Goal: Communication & Community: Participate in discussion

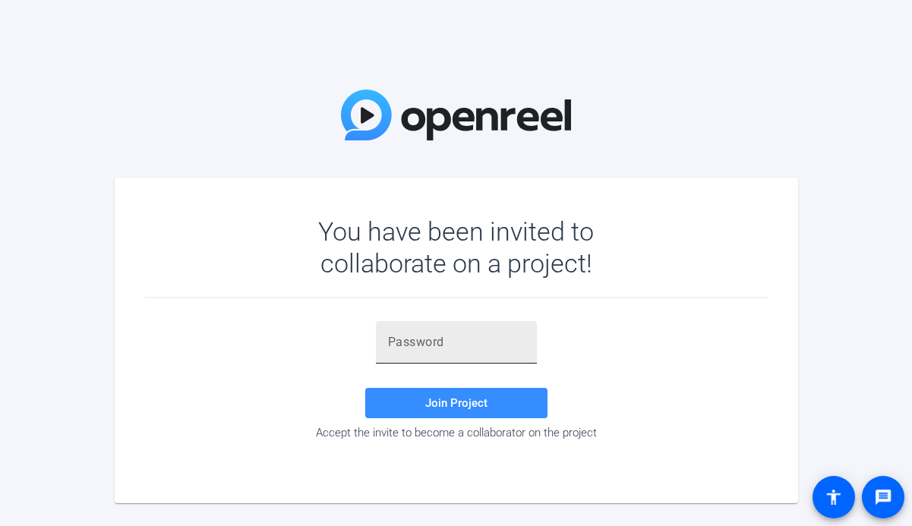
click at [437, 332] on div at bounding box center [456, 342] width 137 height 43
paste input "4U'mC$"
type input "4U'mC$"
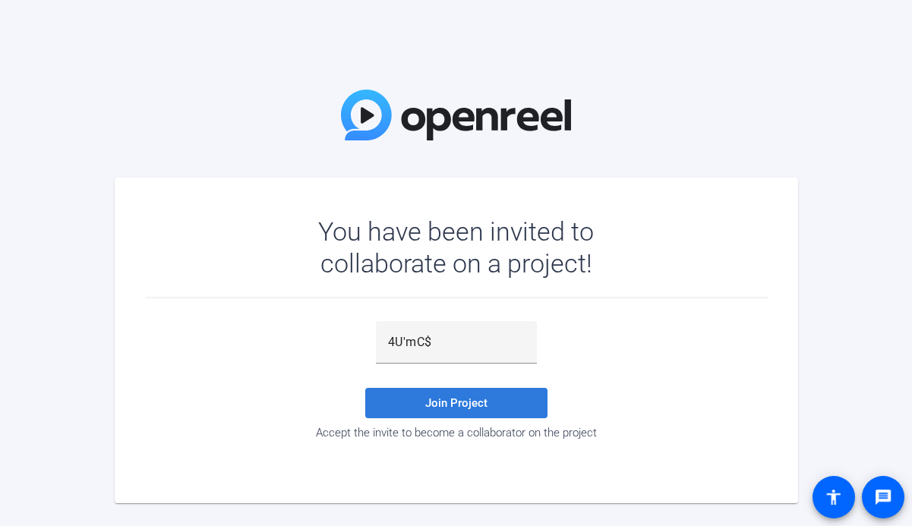
click at [428, 396] on span "Join Project" at bounding box center [456, 403] width 62 height 14
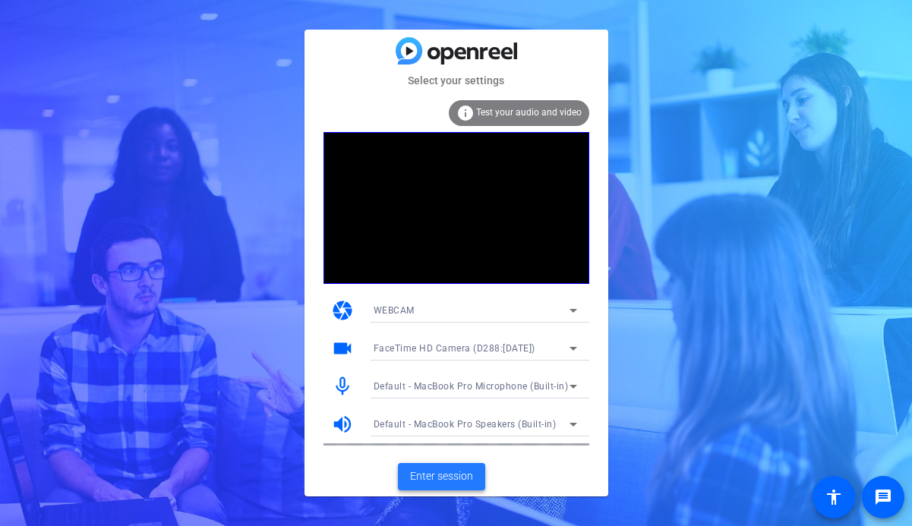
click at [449, 480] on span "Enter session" at bounding box center [441, 476] width 63 height 16
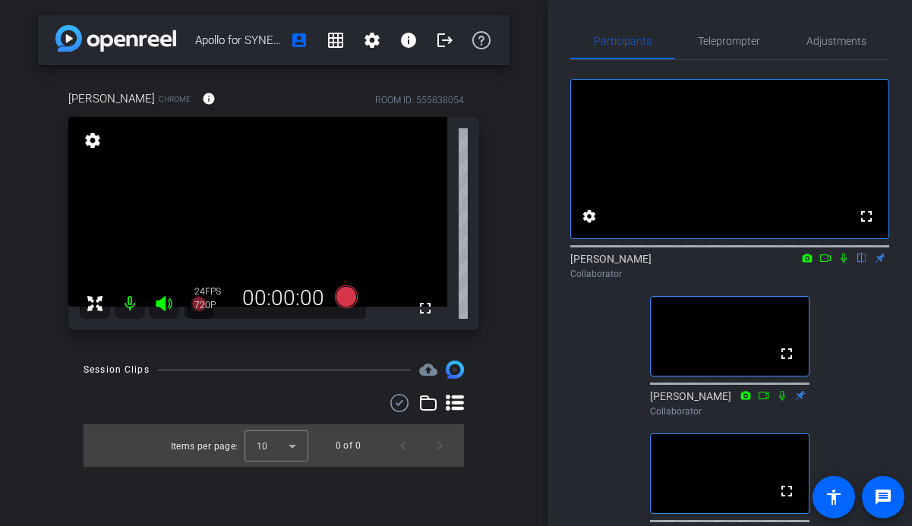
click at [845, 263] on icon at bounding box center [843, 258] width 12 height 11
click at [829, 263] on icon at bounding box center [825, 258] width 12 height 11
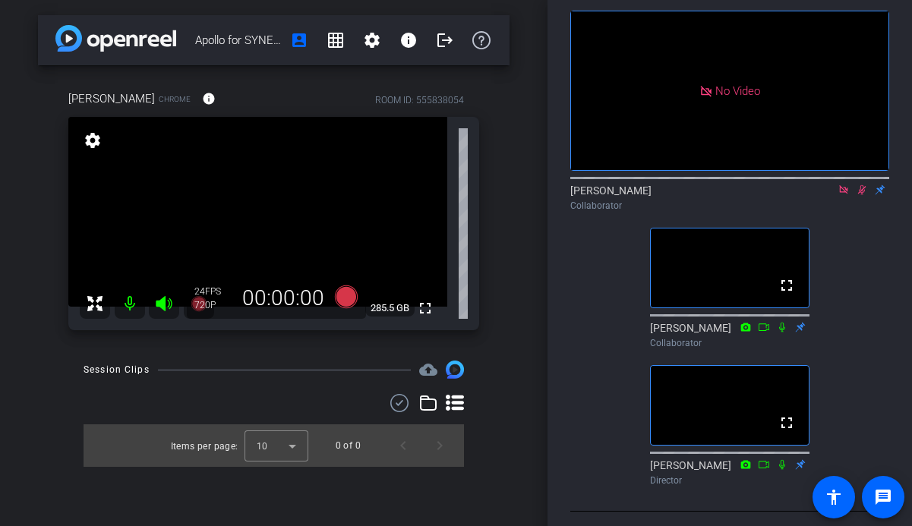
scroll to position [59, 0]
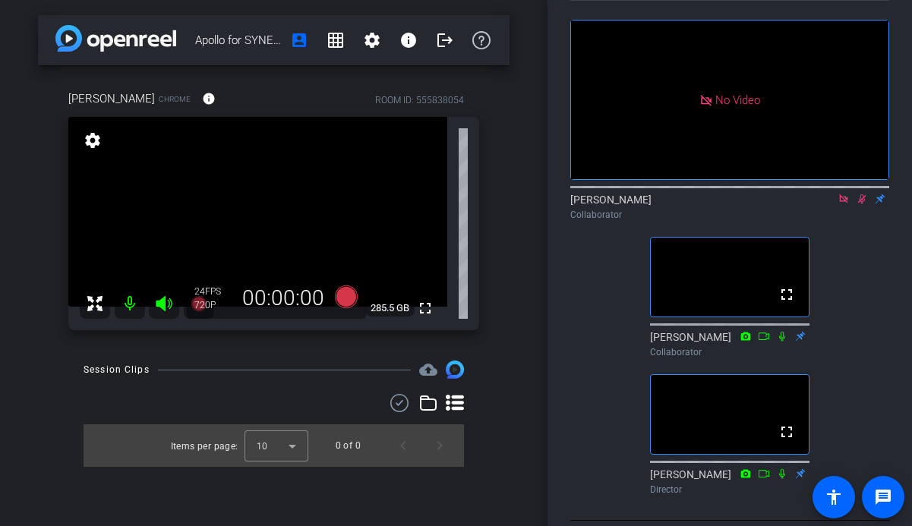
click at [846, 204] on icon at bounding box center [843, 199] width 12 height 11
click at [854, 205] on mat-icon "flip" at bounding box center [862, 198] width 18 height 14
click at [856, 205] on mat-icon "flip" at bounding box center [862, 198] width 18 height 14
click at [841, 204] on icon at bounding box center [843, 199] width 12 height 11
click at [847, 204] on icon at bounding box center [843, 199] width 12 height 11
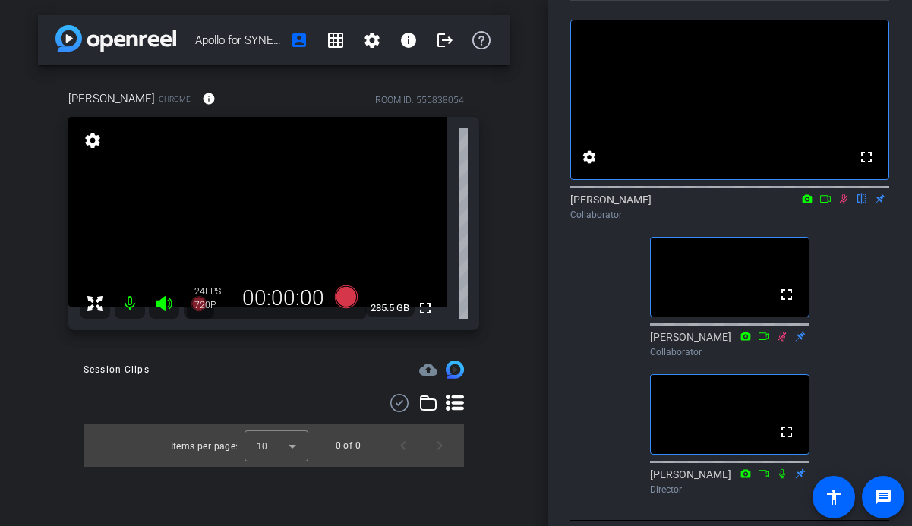
click at [843, 204] on icon at bounding box center [844, 199] width 8 height 10
click at [843, 204] on icon at bounding box center [843, 199] width 12 height 11
click at [843, 204] on icon at bounding box center [844, 199] width 8 height 10
click at [843, 204] on icon at bounding box center [843, 199] width 12 height 11
click at [843, 204] on icon at bounding box center [844, 199] width 8 height 10
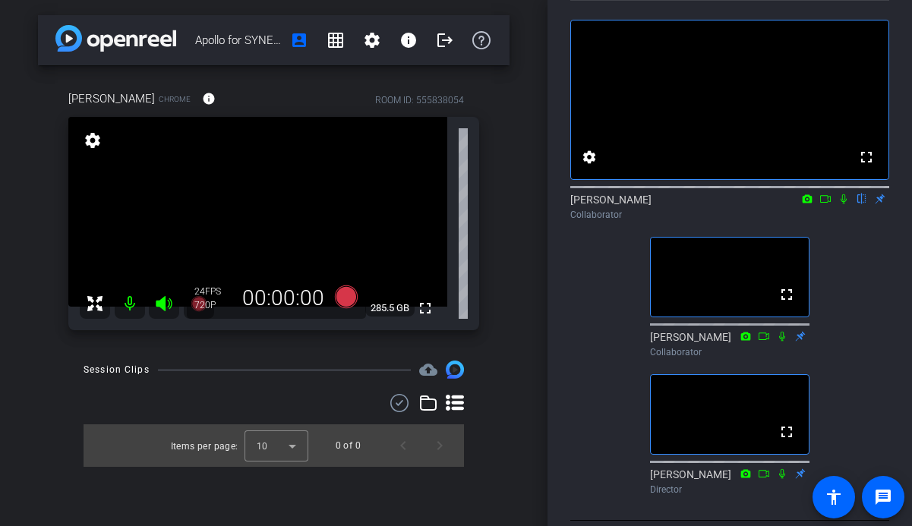
click at [843, 204] on icon at bounding box center [843, 199] width 12 height 11
click at [843, 204] on icon at bounding box center [844, 199] width 8 height 10
click at [843, 204] on icon at bounding box center [843, 199] width 12 height 11
click at [825, 203] on icon at bounding box center [825, 199] width 11 height 8
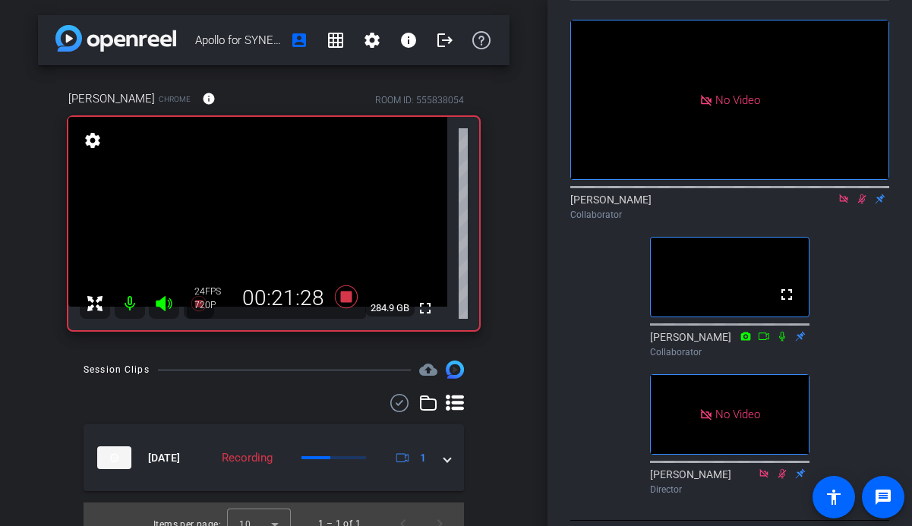
click at [840, 206] on mat-icon at bounding box center [843, 199] width 18 height 14
click at [824, 204] on icon at bounding box center [825, 199] width 12 height 11
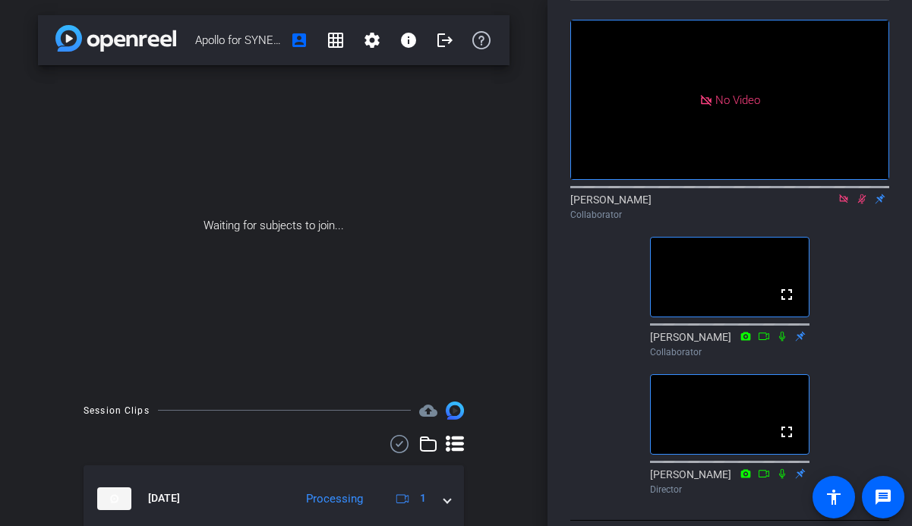
click at [838, 204] on icon at bounding box center [843, 199] width 12 height 11
click at [843, 204] on icon at bounding box center [843, 199] width 12 height 11
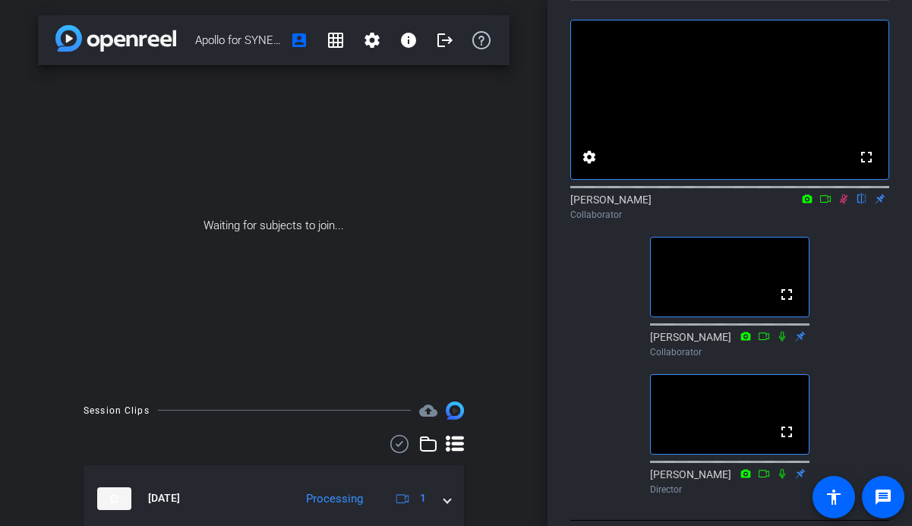
click at [845, 204] on icon at bounding box center [843, 199] width 12 height 11
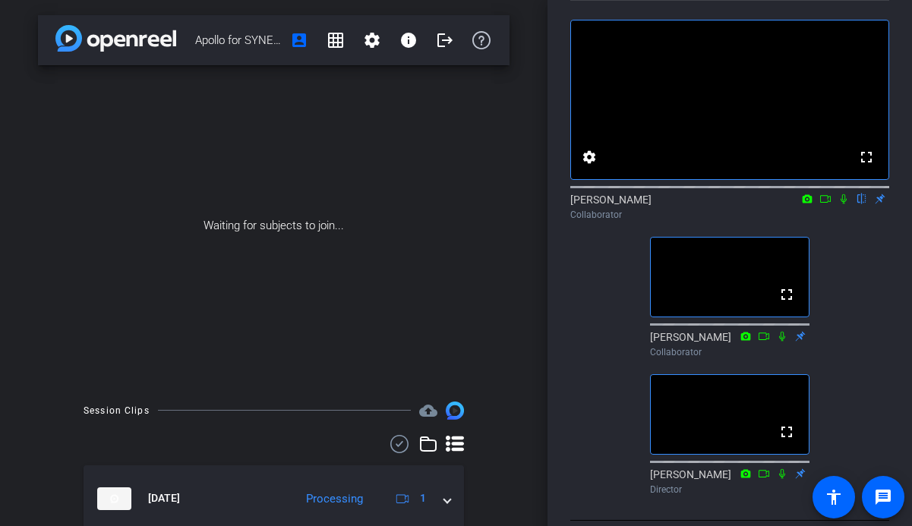
click at [845, 204] on icon at bounding box center [843, 199] width 12 height 11
click at [844, 204] on icon at bounding box center [843, 199] width 12 height 11
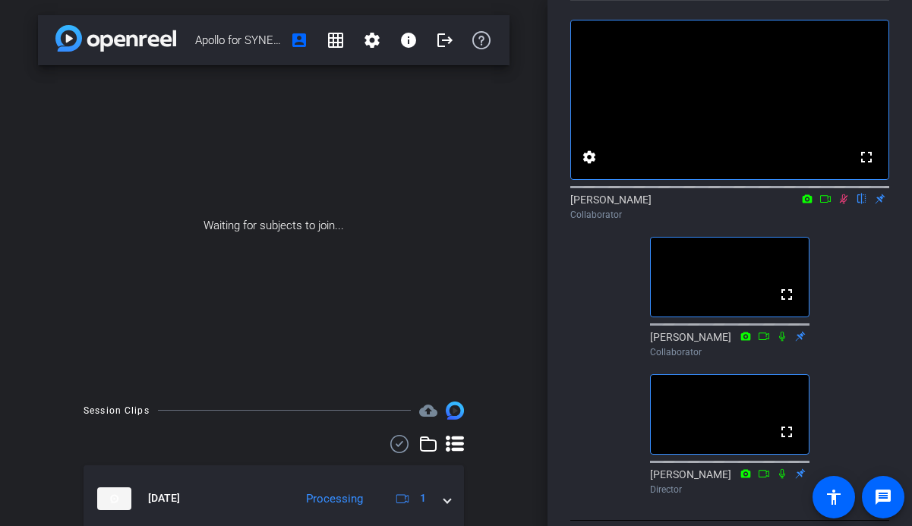
click at [844, 204] on icon at bounding box center [843, 199] width 12 height 11
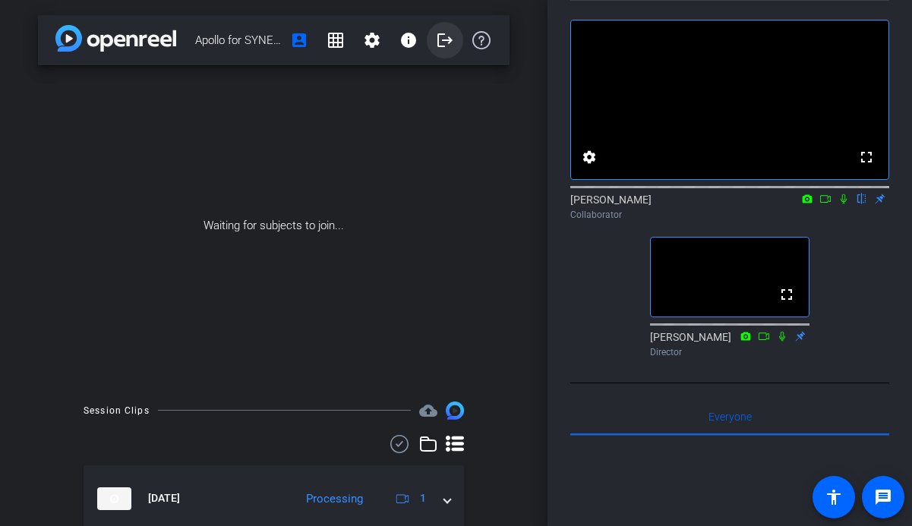
click at [441, 39] on mat-icon "logout" at bounding box center [445, 40] width 18 height 18
